Goal: Feedback & Contribution: Contribute content

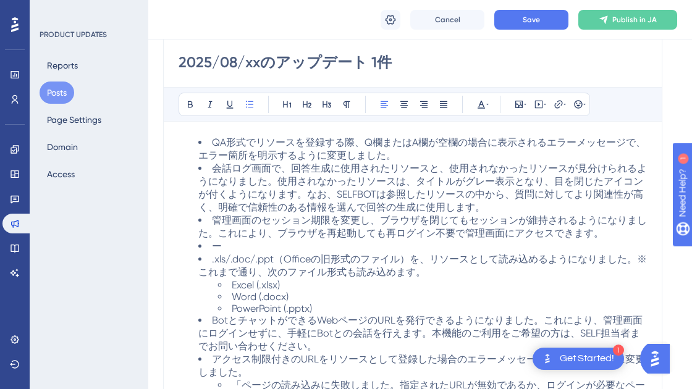
scroll to position [169, 0]
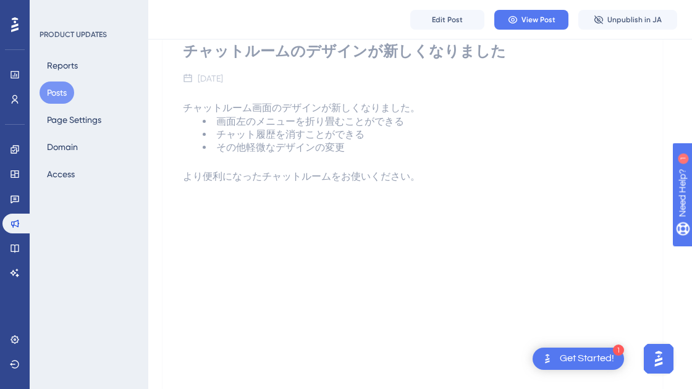
scroll to position [243, 0]
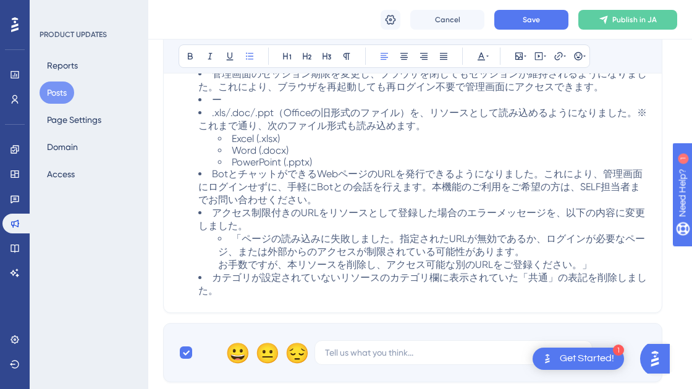
scroll to position [348, 0]
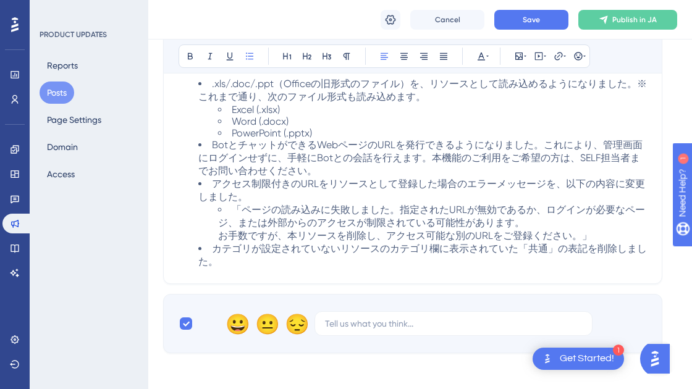
click at [348, 177] on span "BotとチャットができるWebページのURLを発行できるようになりました。これにより、管理画面にログインせずに、手軽にBotとの会話を行えます。本機能のご利用…" at bounding box center [420, 158] width 444 height 38
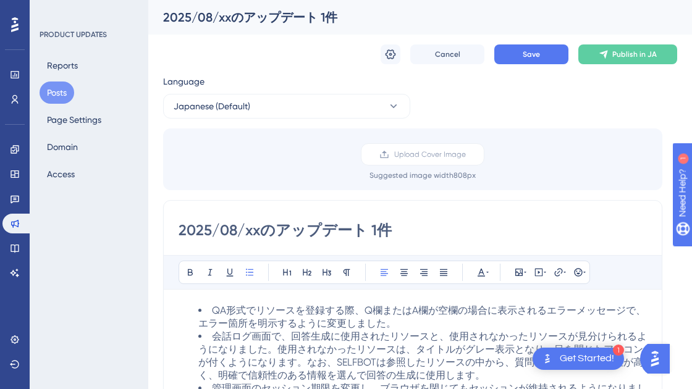
drag, startPoint x: 391, startPoint y: 230, endPoint x: 178, endPoint y: 237, distance: 213.3
click at [179, 236] on input "2025/08/xxのアップデート 1件" at bounding box center [413, 231] width 468 height 20
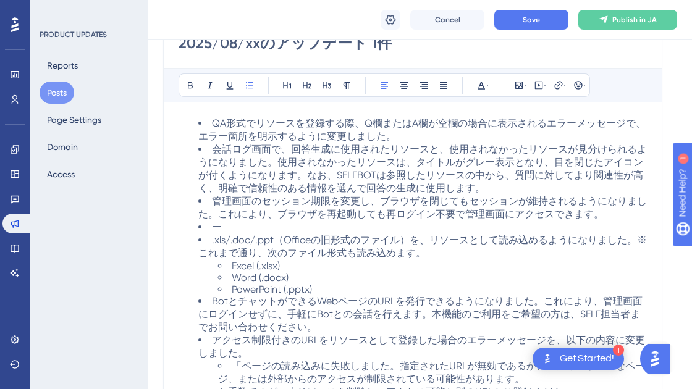
scroll to position [174, 0]
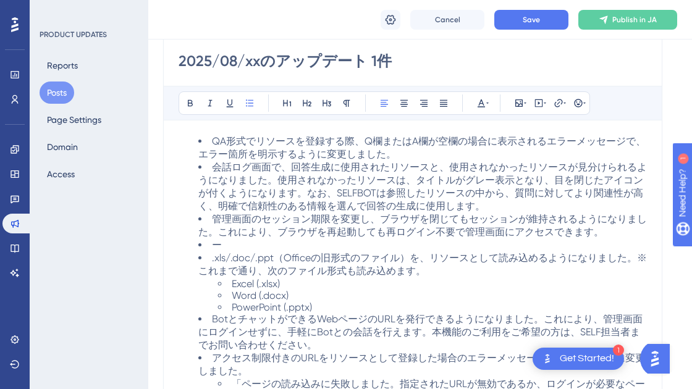
click at [64, 95] on button "Posts" at bounding box center [57, 93] width 35 height 22
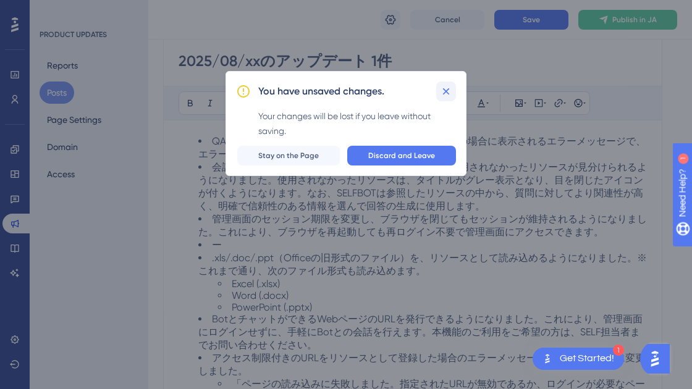
click at [449, 93] on icon at bounding box center [446, 91] width 12 height 12
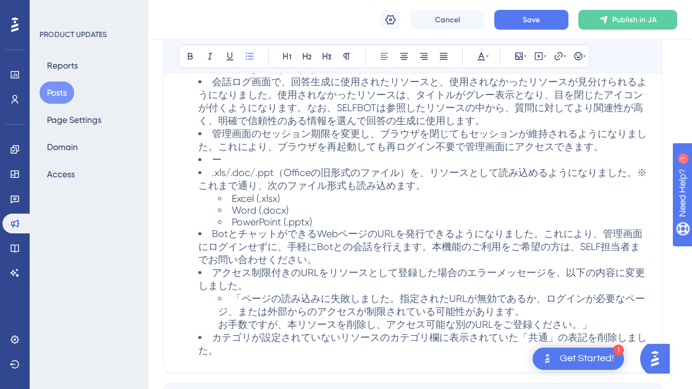
click at [63, 86] on button "Posts" at bounding box center [57, 93] width 35 height 22
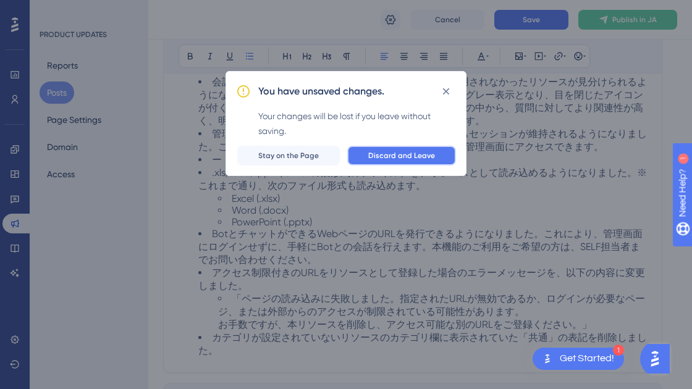
click at [428, 158] on span "Discard and Leave" at bounding box center [401, 156] width 67 height 10
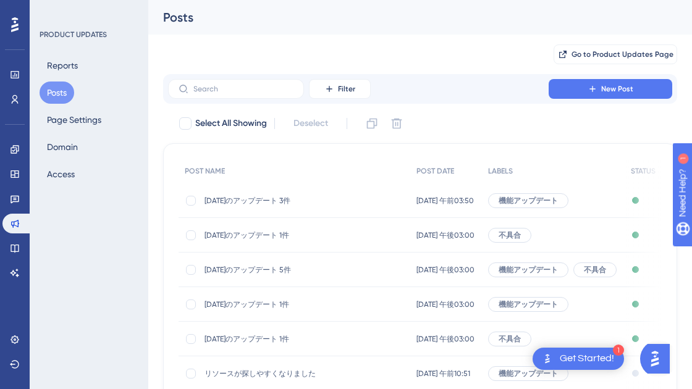
click at [425, 46] on div "Go to Product Updates Page" at bounding box center [420, 55] width 514 height 40
click at [624, 90] on span "New Post" at bounding box center [617, 89] width 32 height 10
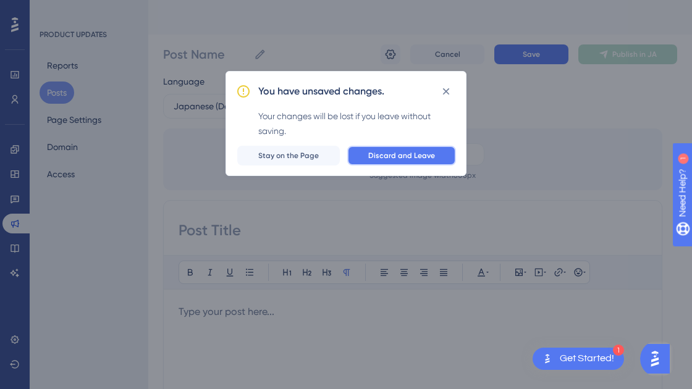
click at [397, 152] on span "Discard and Leave" at bounding box center [401, 156] width 67 height 10
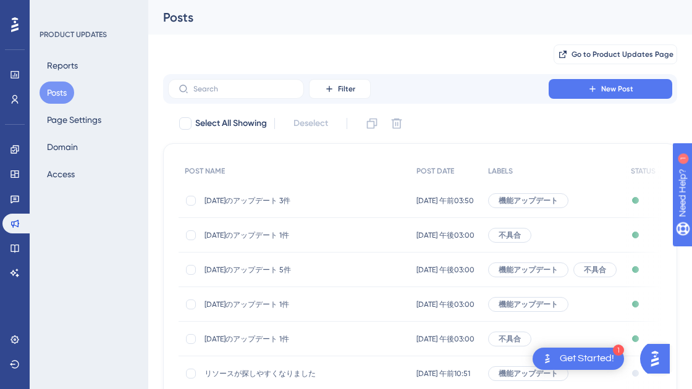
click at [276, 202] on span "2025/08/12のアップデート 3件" at bounding box center [303, 201] width 198 height 10
click at [269, 234] on span "2025/08/06のアップデート 1件" at bounding box center [303, 235] width 198 height 10
click at [597, 92] on icon at bounding box center [593, 89] width 10 height 10
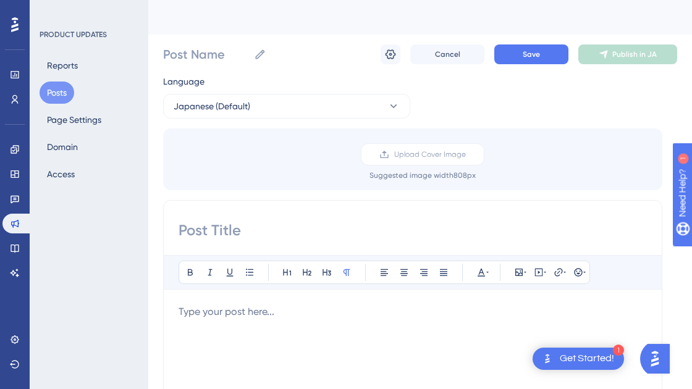
click at [221, 231] on input at bounding box center [413, 231] width 468 height 20
paste input "2025/08/xxのアップデート 1件"
click at [249, 229] on input "2025/08/xxのアップデート 1件" at bounding box center [413, 231] width 468 height 20
type input "2025/08/14のアップデート 1件"
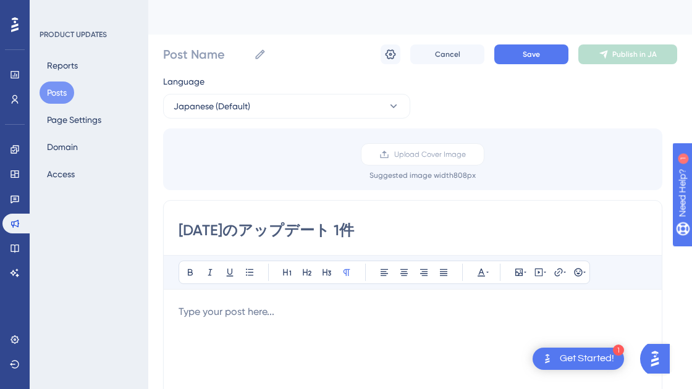
click at [251, 271] on icon at bounding box center [250, 273] width 10 height 10
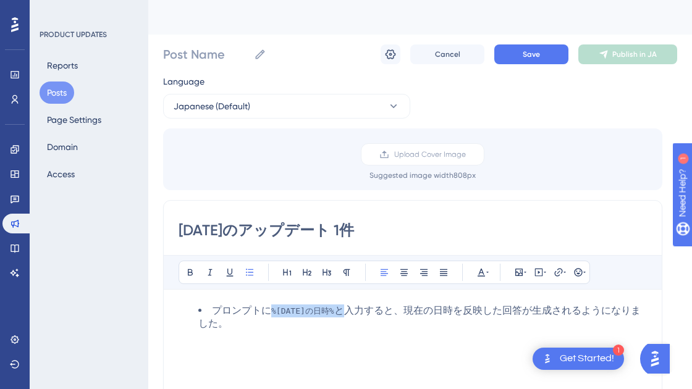
drag, startPoint x: 324, startPoint y: 312, endPoint x: 270, endPoint y: 312, distance: 54.4
click at [270, 312] on li "プロンプトに %今日の日時% と入力すると、現在の日時を反映した回答が生成されるようになりました。" at bounding box center [422, 318] width 449 height 26
click at [487, 271] on icon at bounding box center [487, 273] width 2 height 10
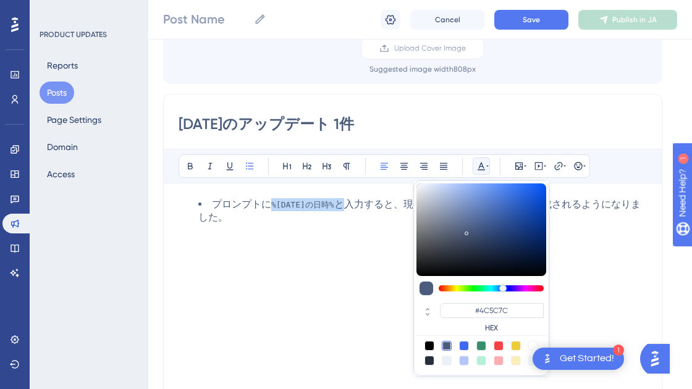
scroll to position [112, 0]
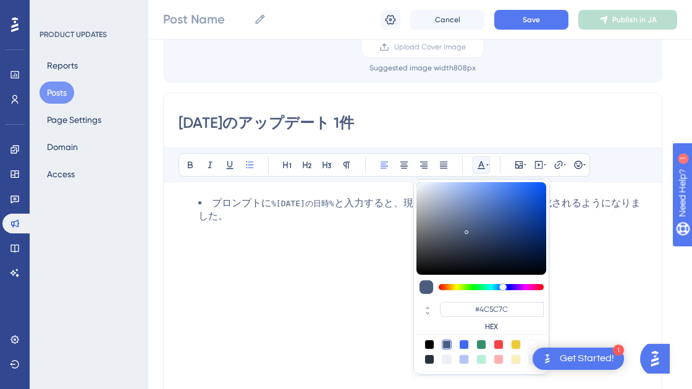
click at [348, 296] on div "プロンプトに %今日の日時% と入力すると、現在の日時を反映した回答が生成されるようになりました。" at bounding box center [413, 333] width 468 height 272
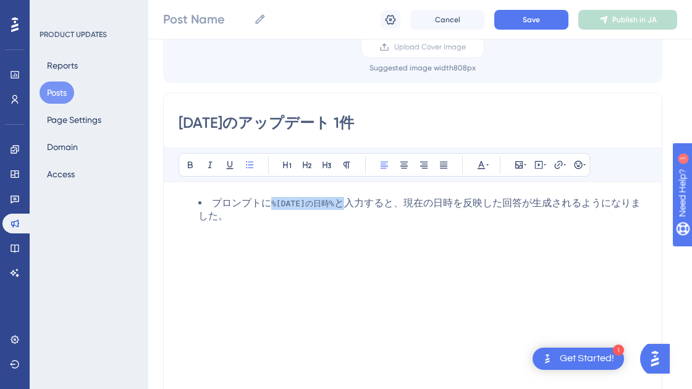
drag, startPoint x: 327, startPoint y: 204, endPoint x: 274, endPoint y: 204, distance: 53.1
click at [274, 204] on li "プロンプトに %今日の日時% と入力すると、現在の日時を反映した回答が生成されるようになりました。" at bounding box center [422, 210] width 449 height 26
copy li "%今日の日時%"
click at [388, 277] on div "プロンプトにと入力すると、現在の日時を反映した回答が生成されるようになりました。" at bounding box center [413, 333] width 468 height 272
click at [270, 202] on span "プロンプトにと入力すると、現在の日時を反映した回答が生成されるようになりました。" at bounding box center [409, 203] width 395 height 12
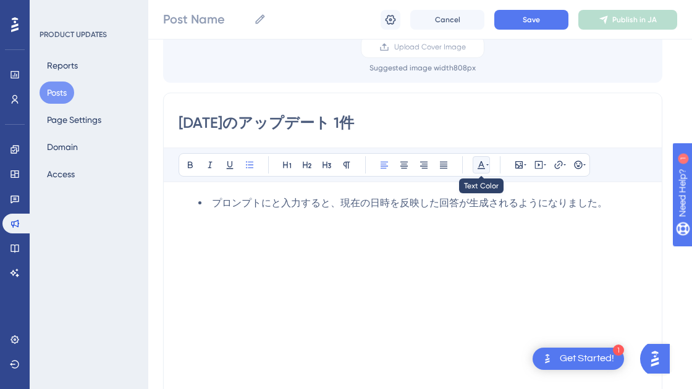
click at [489, 164] on button at bounding box center [481, 164] width 17 height 17
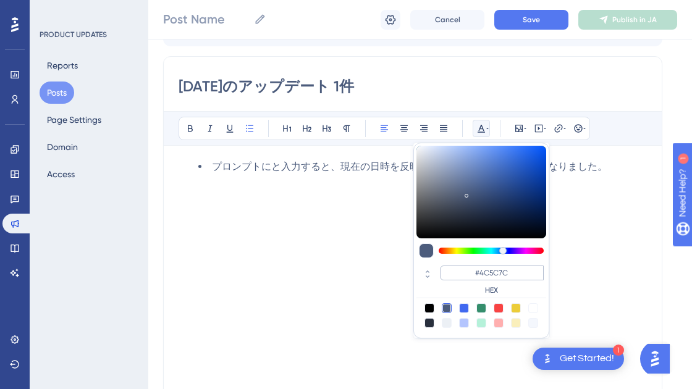
scroll to position [151, 0]
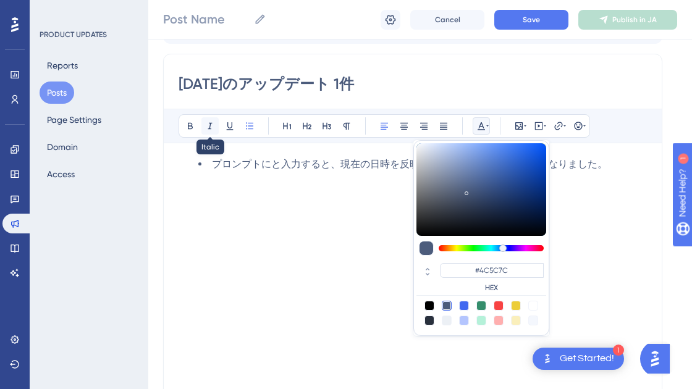
click at [212, 124] on icon at bounding box center [210, 126] width 10 height 10
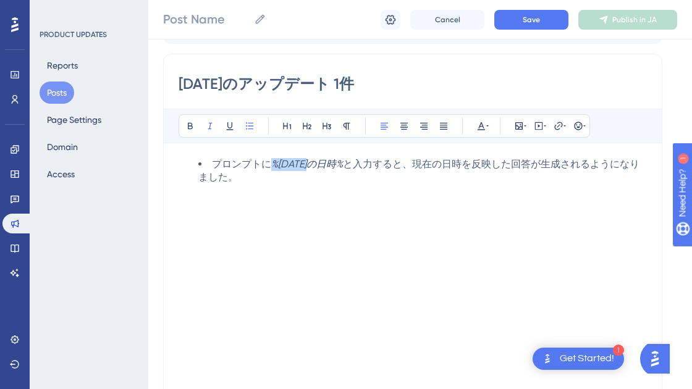
click at [273, 162] on em "%今日の日時%" at bounding box center [307, 164] width 72 height 12
click at [487, 124] on icon at bounding box center [487, 126] width 2 height 10
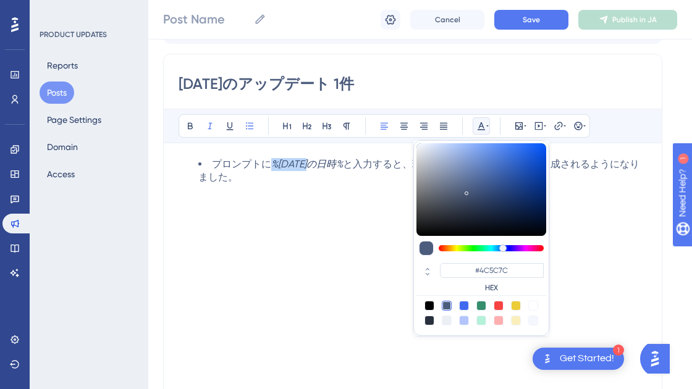
click at [497, 306] on div at bounding box center [499, 306] width 10 height 10
type input "#F84343"
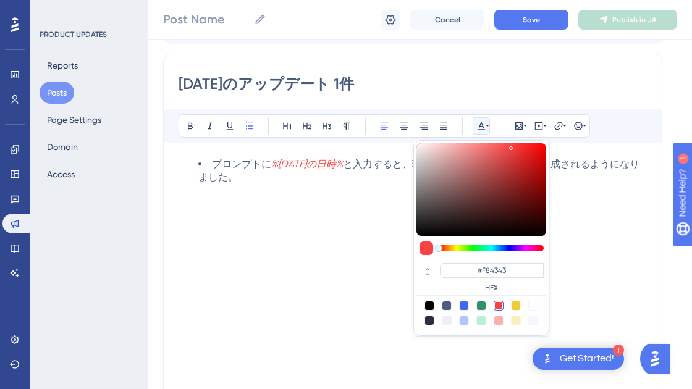
click at [394, 328] on div "プロンプトに %今日の日時% と入力すると、現在の日時を反映した回答が生成されるようになりました。" at bounding box center [413, 294] width 468 height 272
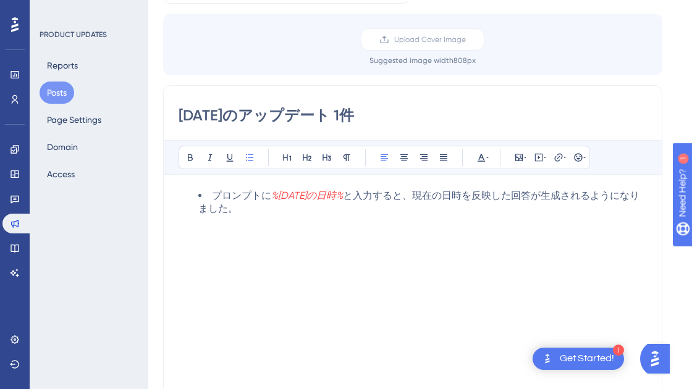
scroll to position [0, 0]
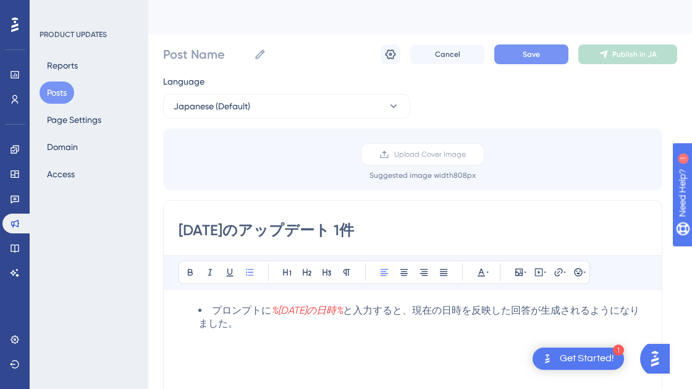
click at [521, 56] on button "Save" at bounding box center [531, 54] width 74 height 20
click at [419, 229] on input "2025/08/14のアップデート 1件" at bounding box center [413, 231] width 468 height 20
click at [217, 54] on input "Post Name" at bounding box center [206, 54] width 86 height 17
paste input "2025/08/14のアップデート 1件"
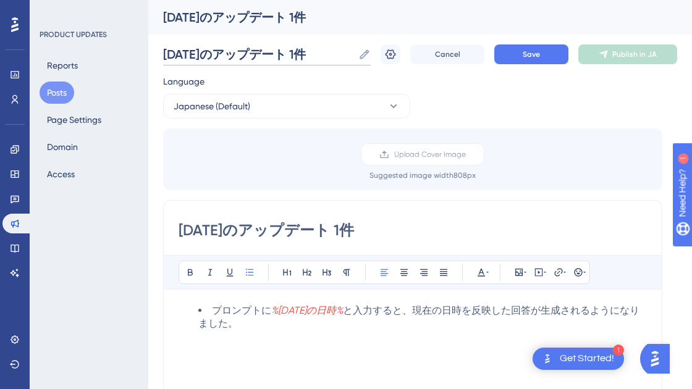
type input "2025/08/14のアップデート 1件"
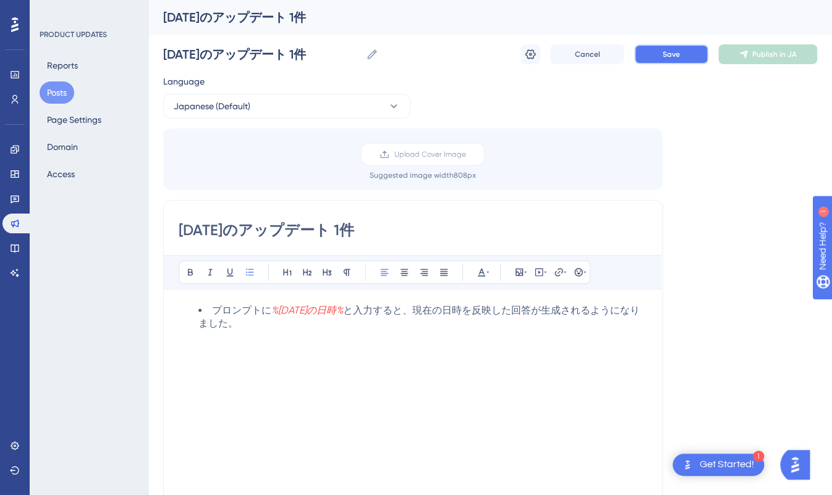
click at [662, 59] on button "Save" at bounding box center [671, 54] width 74 height 20
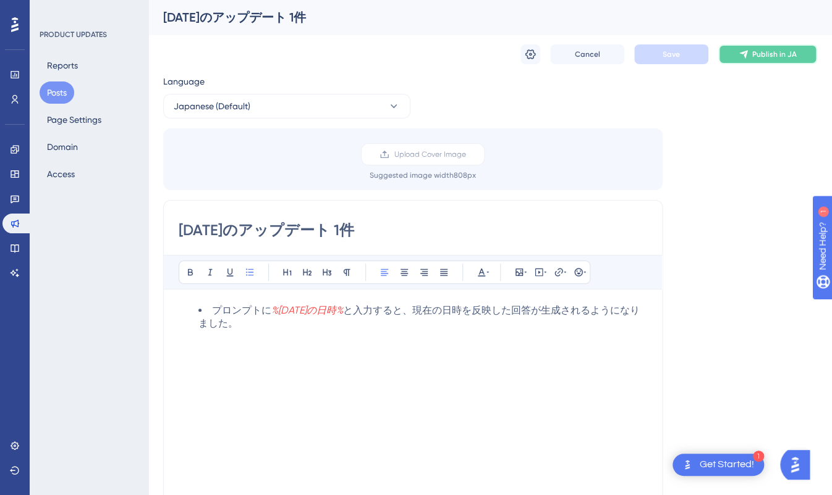
click at [691, 55] on span "Publish in JA" at bounding box center [774, 54] width 44 height 10
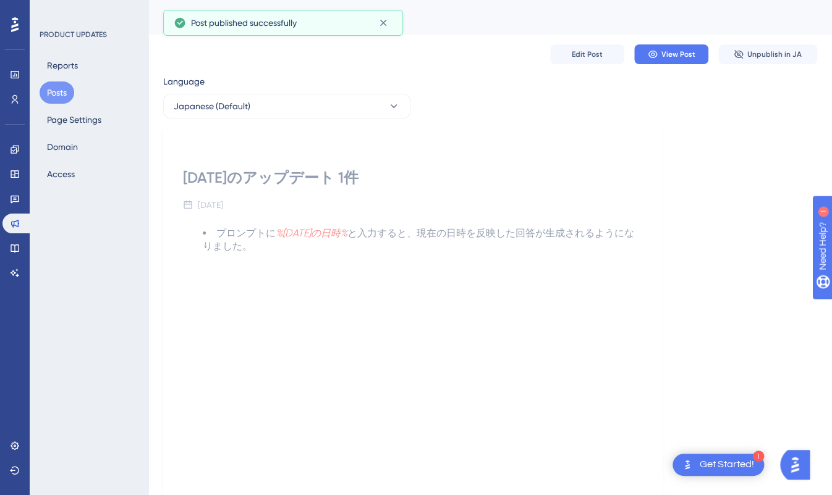
click at [57, 96] on button "Posts" at bounding box center [57, 93] width 35 height 22
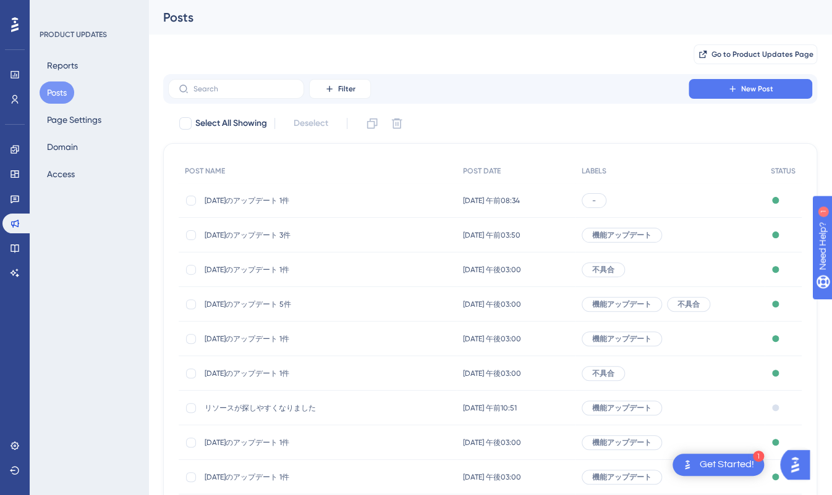
click at [596, 201] on span "-" at bounding box center [594, 201] width 4 height 10
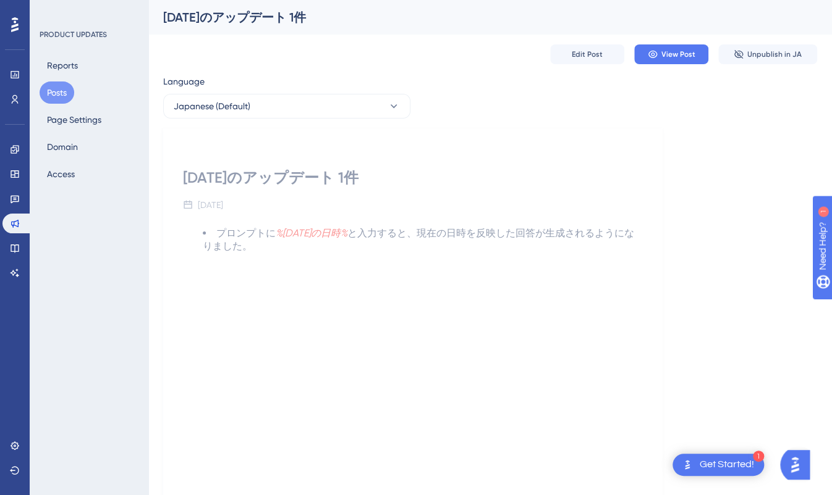
click at [586, 44] on div "Edit Post View Post Unpublish in JA" at bounding box center [490, 55] width 654 height 40
click at [586, 52] on span "Edit Post" at bounding box center [586, 54] width 31 height 10
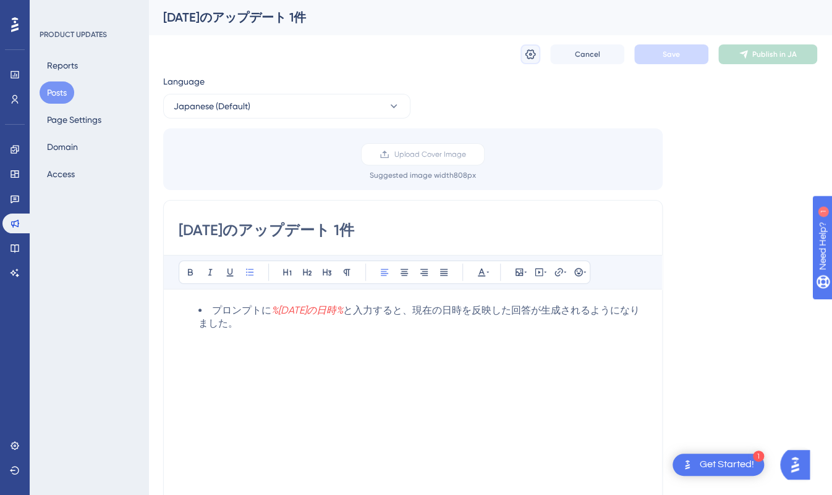
click at [532, 45] on button at bounding box center [530, 54] width 20 height 20
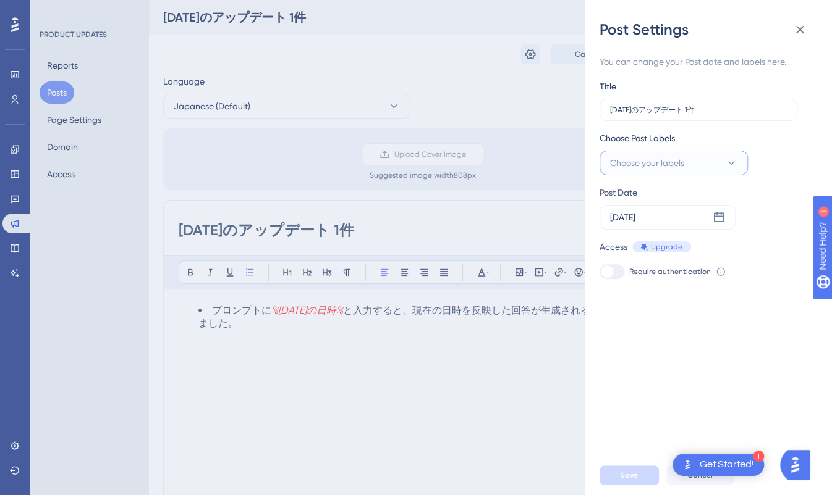
click at [688, 172] on button "Choose your labels" at bounding box center [673, 163] width 148 height 25
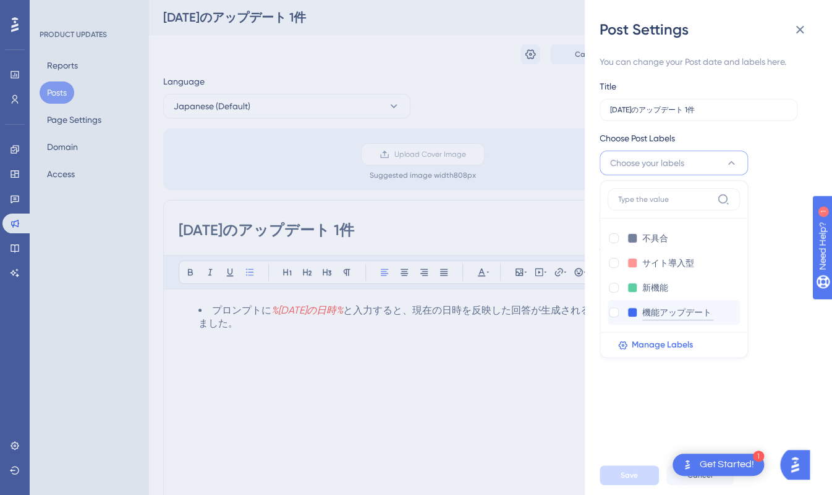
click at [667, 317] on input "機能アップデート" at bounding box center [677, 312] width 71 height 15
click at [616, 311] on div at bounding box center [614, 313] width 10 height 10
checkbox input "true"
click at [639, 389] on button "Save" at bounding box center [628, 476] width 59 height 20
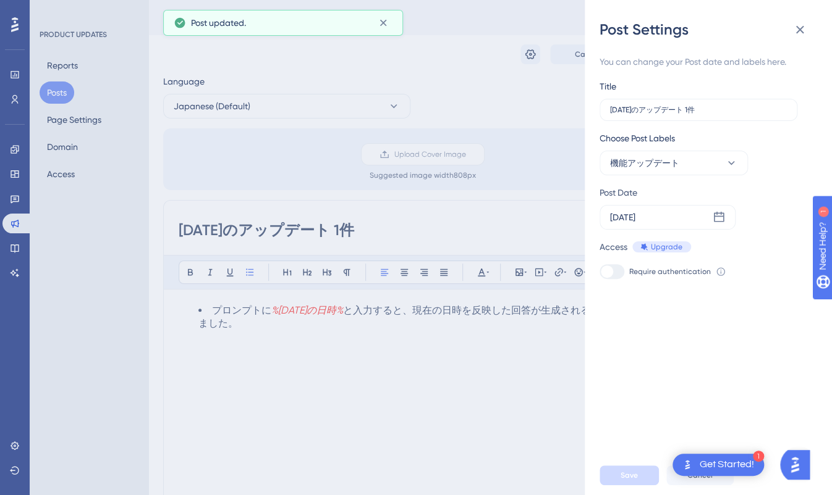
click at [505, 241] on div "Post Settings You can change your Post date and labels here. Title 2025/08/14のア…" at bounding box center [416, 247] width 832 height 495
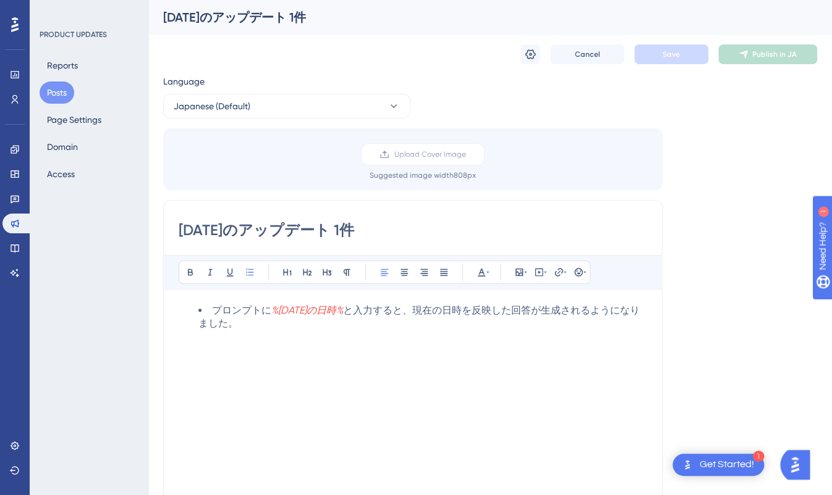
click at [691, 107] on div "Language Japanese (Default) Upload Cover Image Suggested image width 808 px 202…" at bounding box center [490, 367] width 654 height 587
click at [64, 93] on button "Posts" at bounding box center [57, 93] width 35 height 22
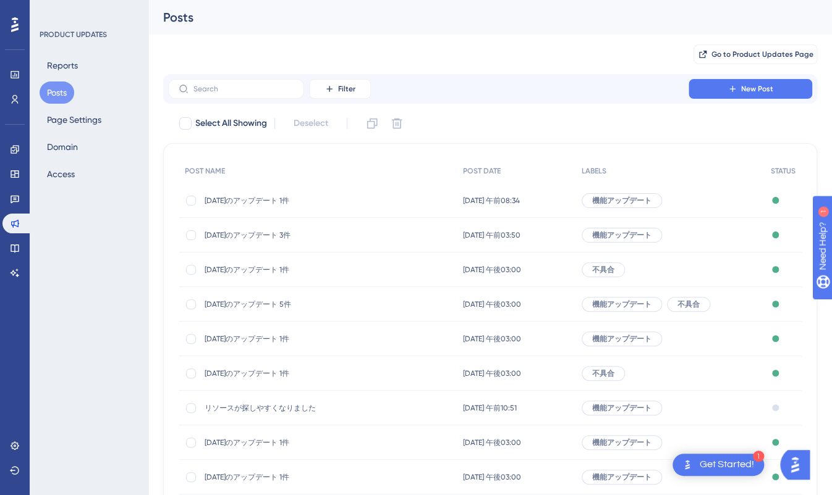
click at [483, 204] on span "2025年8月14日 午前08:34" at bounding box center [491, 201] width 57 height 10
